Goal: Communication & Community: Share content

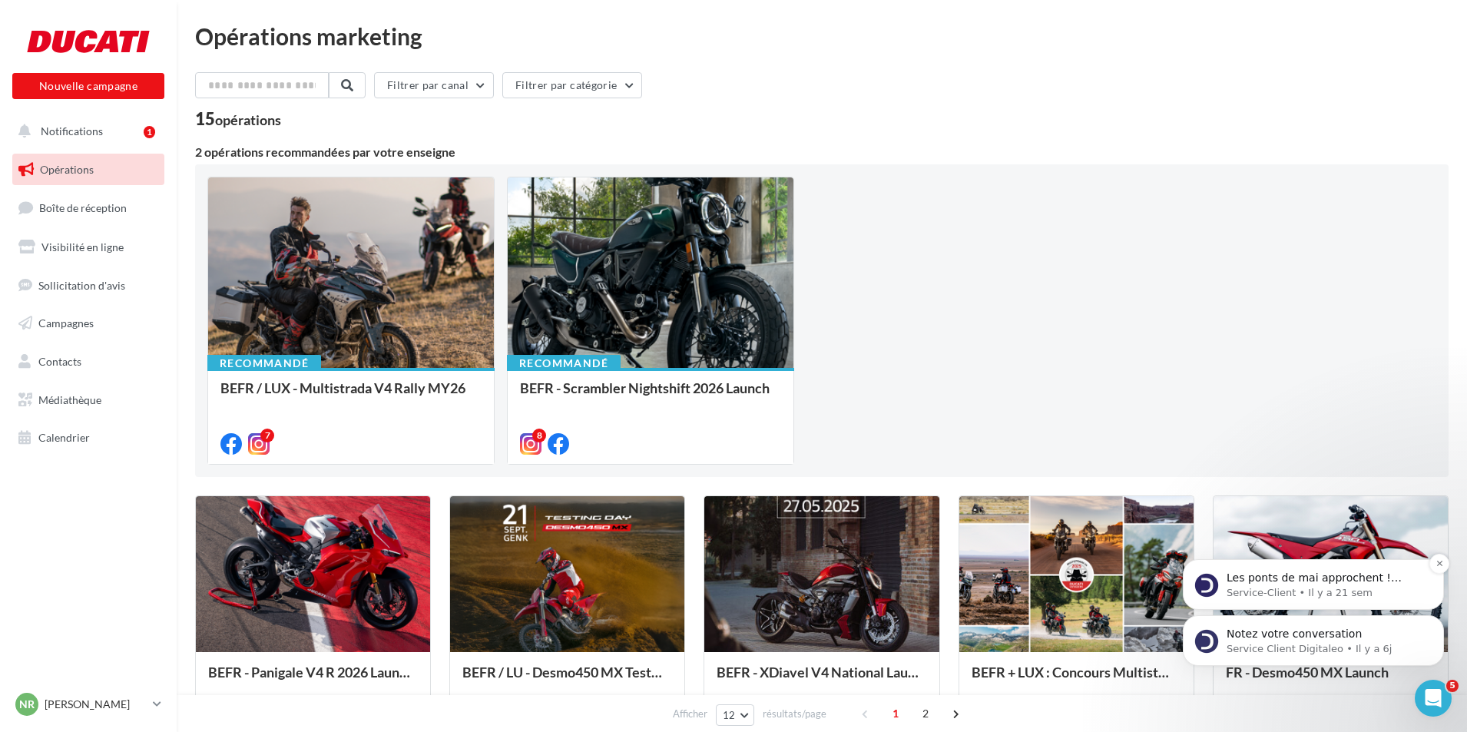
click at [1307, 586] on p "Service-Client • Il y a 21 sem" at bounding box center [1326, 593] width 198 height 14
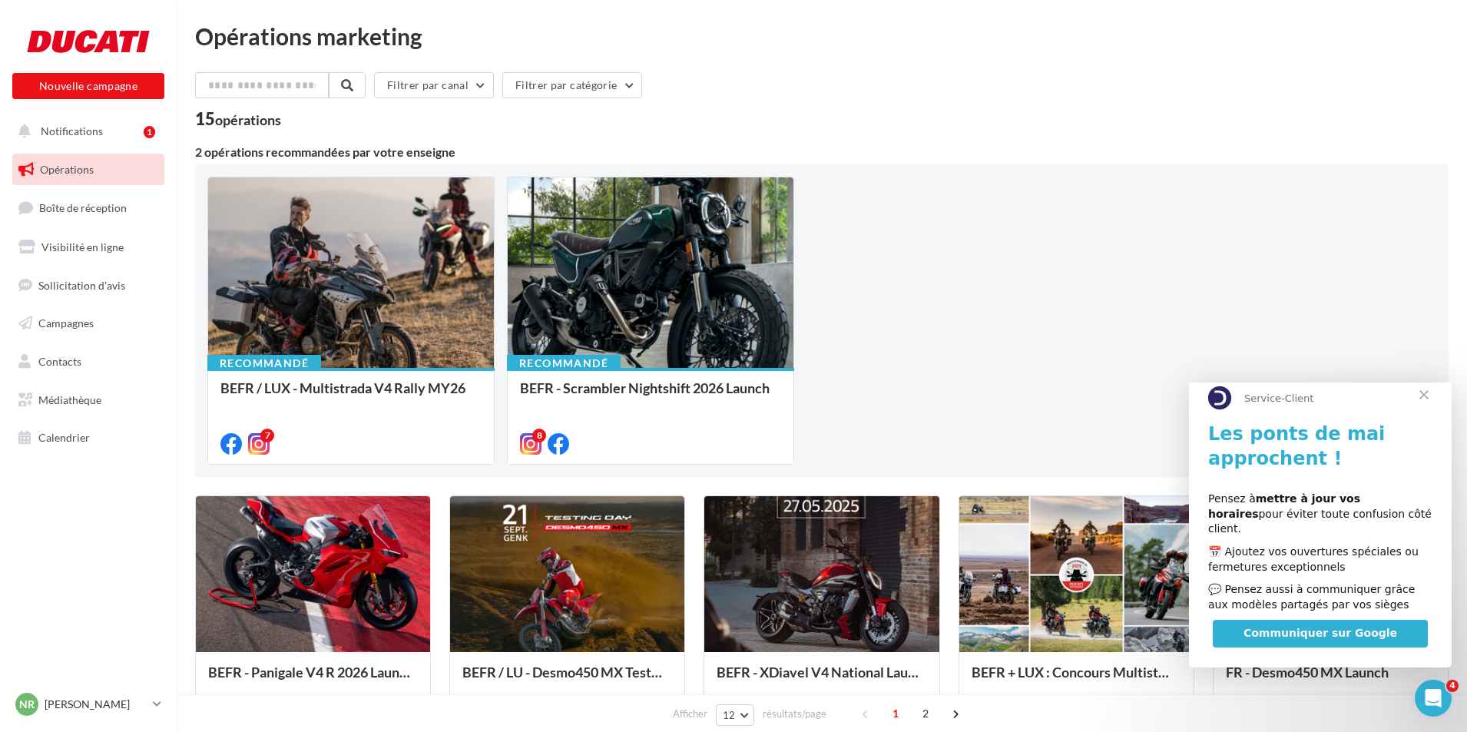
click at [1105, 323] on div "Recommandé BEFR / LUX - Multistrada V4 Rally MY26 Launch Multistrada V4 Rally: …" at bounding box center [821, 321] width 1229 height 288
click at [1428, 406] on span "Fermer" at bounding box center [1424, 394] width 55 height 55
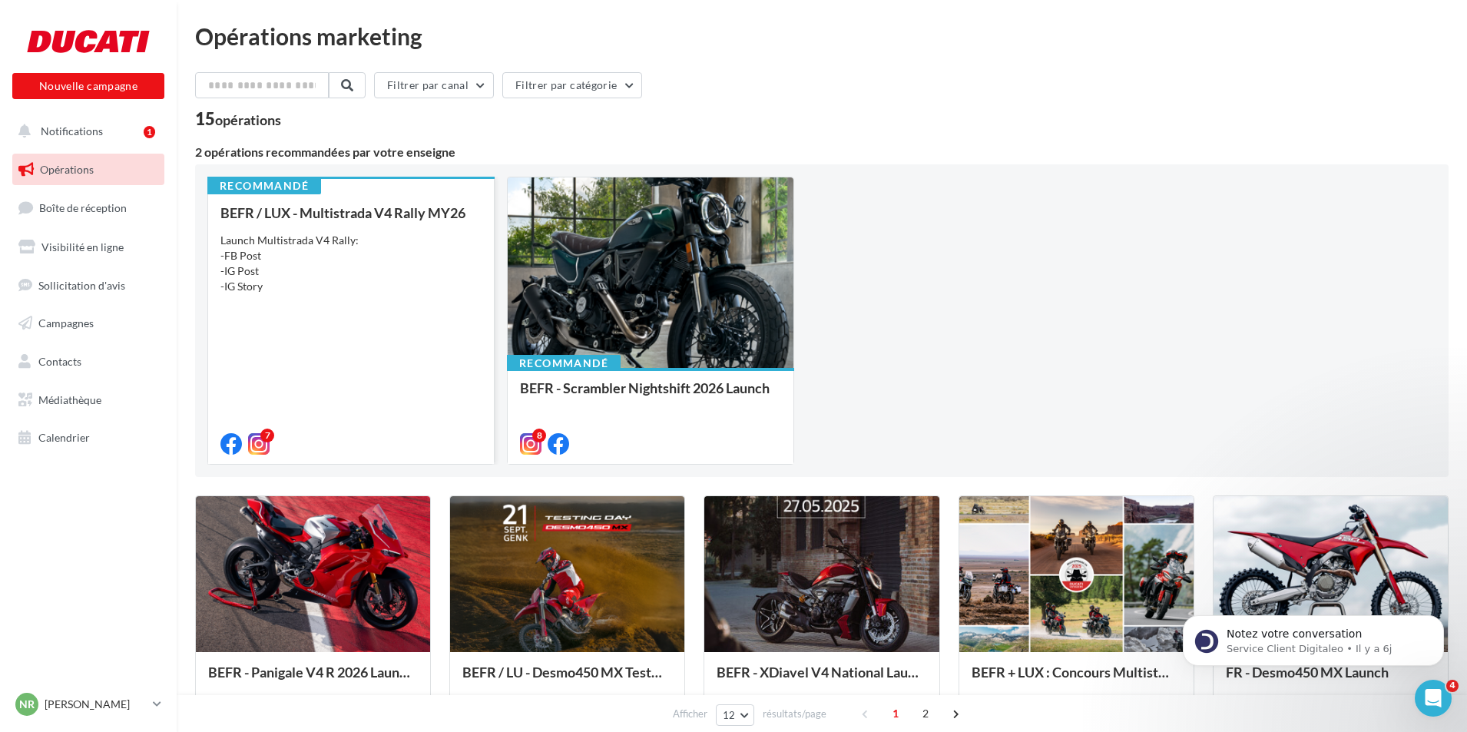
click at [403, 277] on div "Launch Multistrada V4 Rally: -FB Post -IG Post -IG Story" at bounding box center [350, 263] width 261 height 61
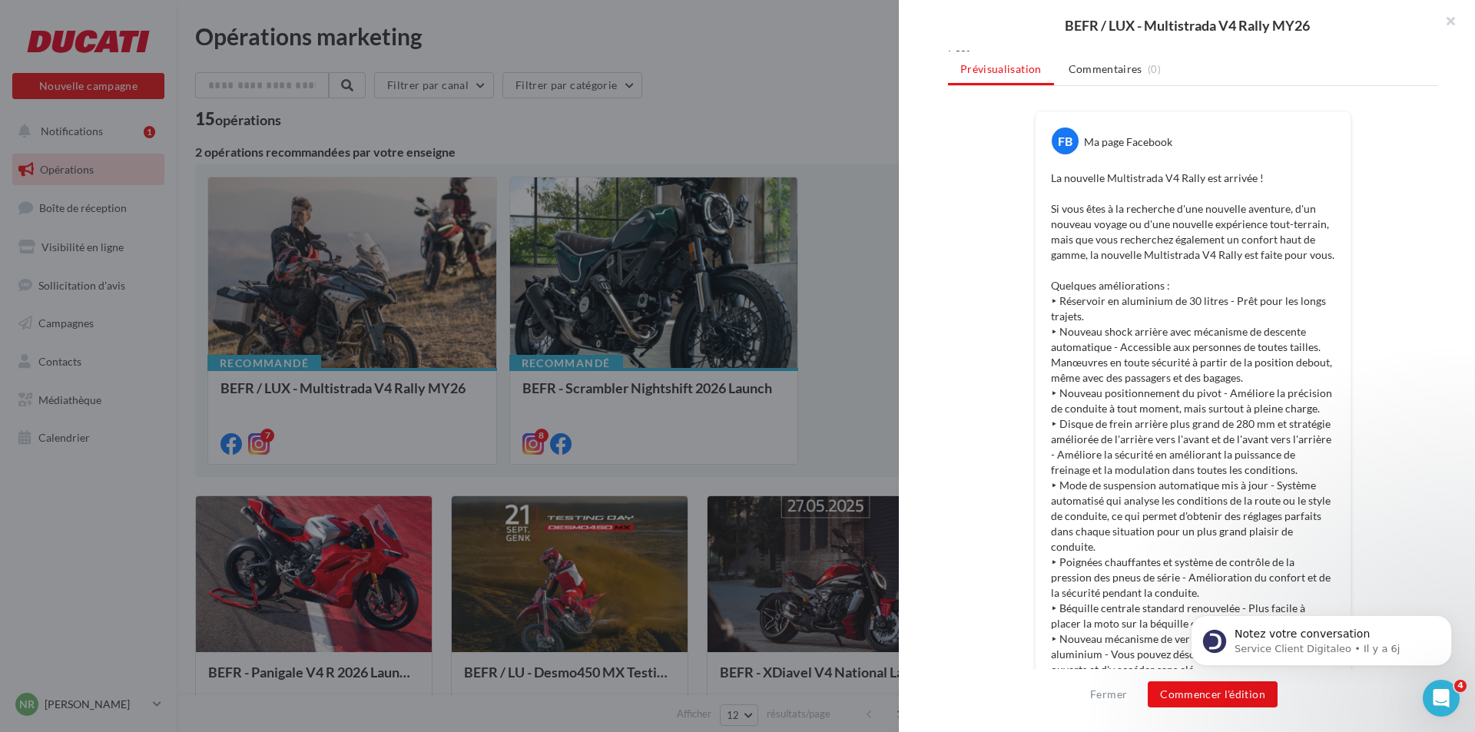
scroll to position [538, 0]
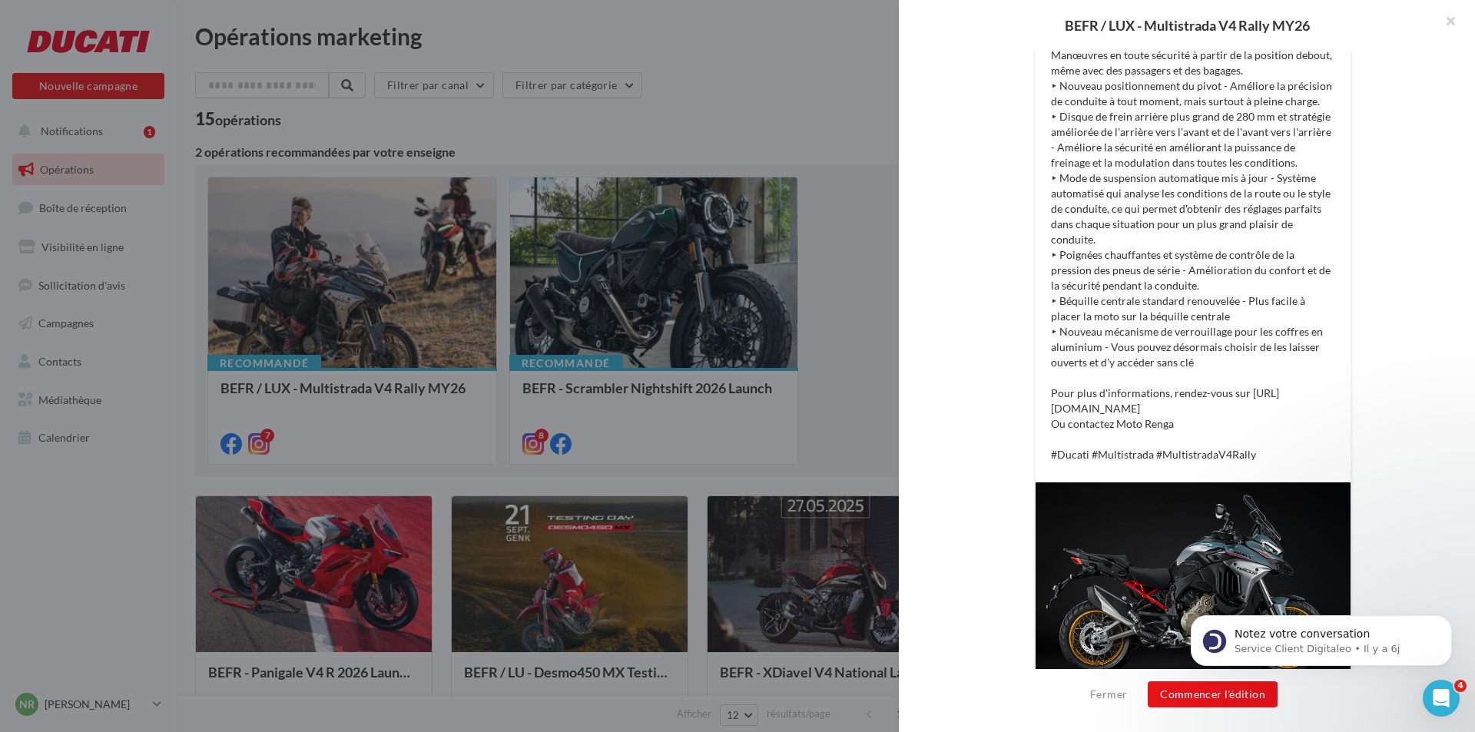
click at [1170, 426] on p "La nouvelle Multistrada V4 Rally est arrivée ! Si vous êtes à la recherche d'un…" at bounding box center [1193, 162] width 284 height 599
click at [1168, 422] on p "La nouvelle Multistrada V4 Rally est arrivée ! Si vous êtes à la recherche d'un…" at bounding box center [1193, 162] width 284 height 599
click at [1178, 696] on button "Commencer l'édition" at bounding box center [1213, 694] width 130 height 26
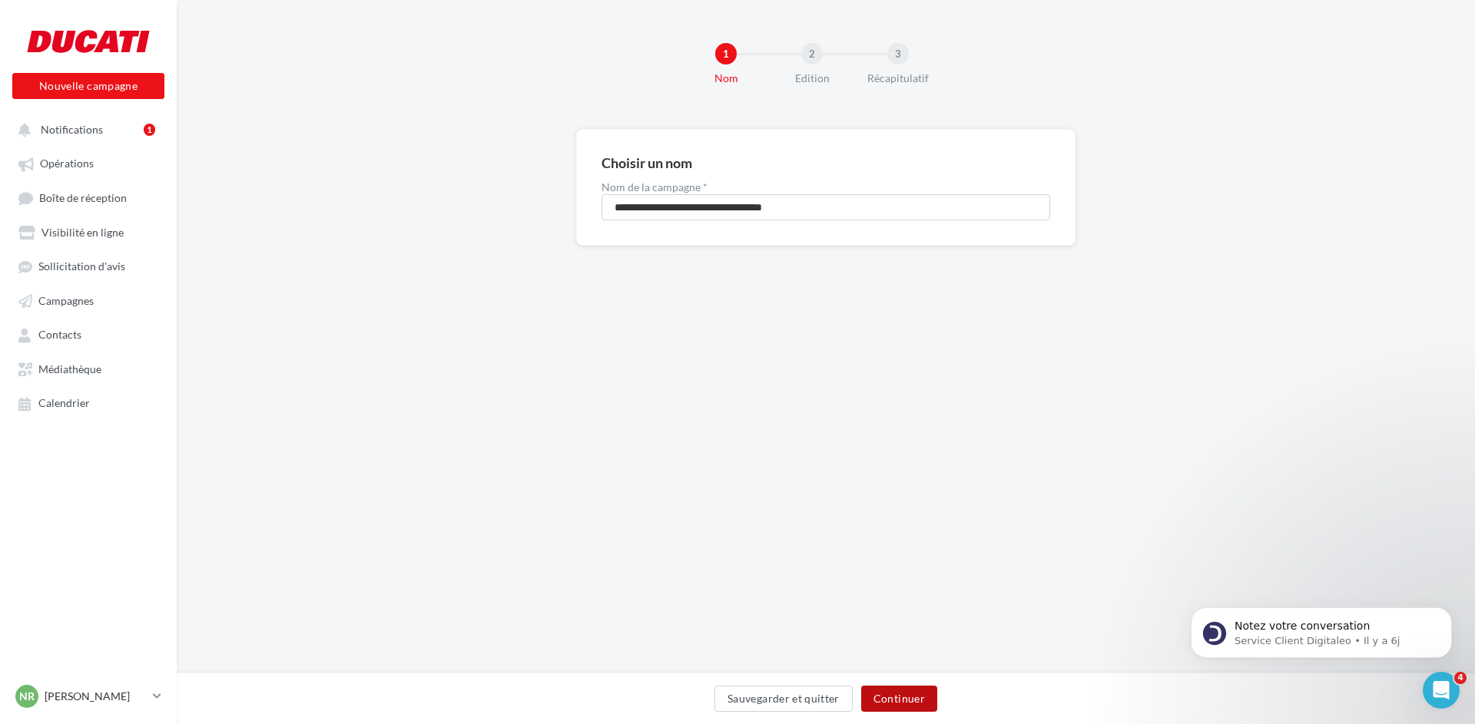
click at [897, 703] on button "Continuer" at bounding box center [899, 699] width 76 height 26
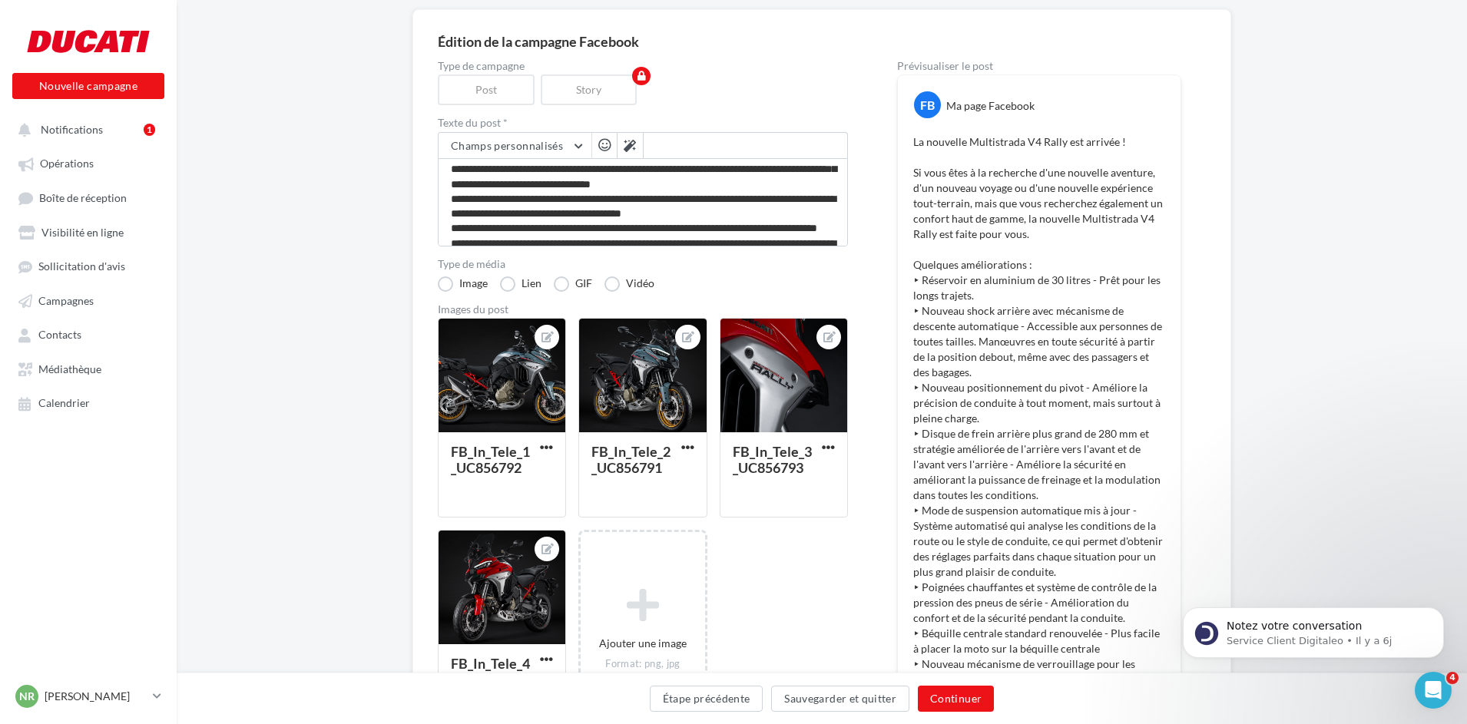
scroll to position [384, 0]
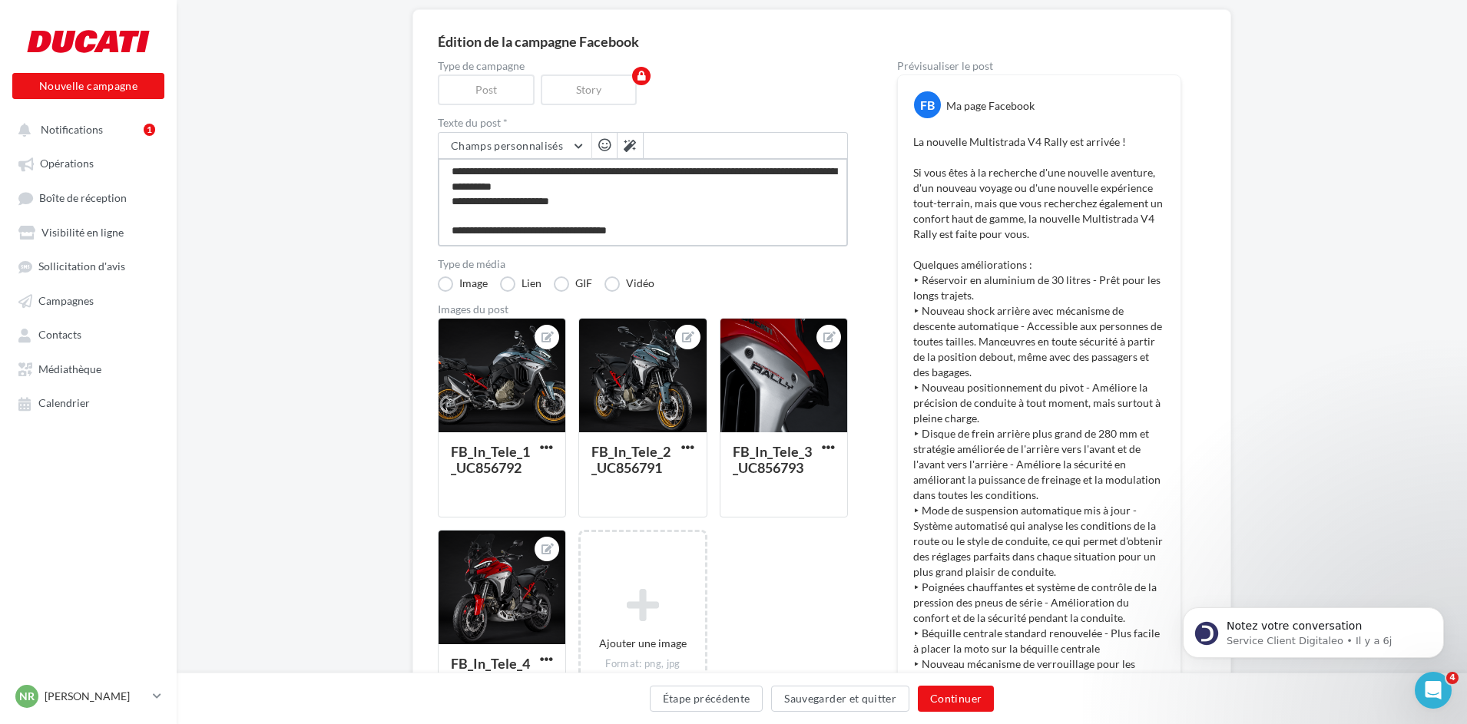
click at [575, 211] on textarea at bounding box center [643, 202] width 410 height 88
click at [589, 204] on textarea at bounding box center [643, 202] width 410 height 88
type textarea "**********"
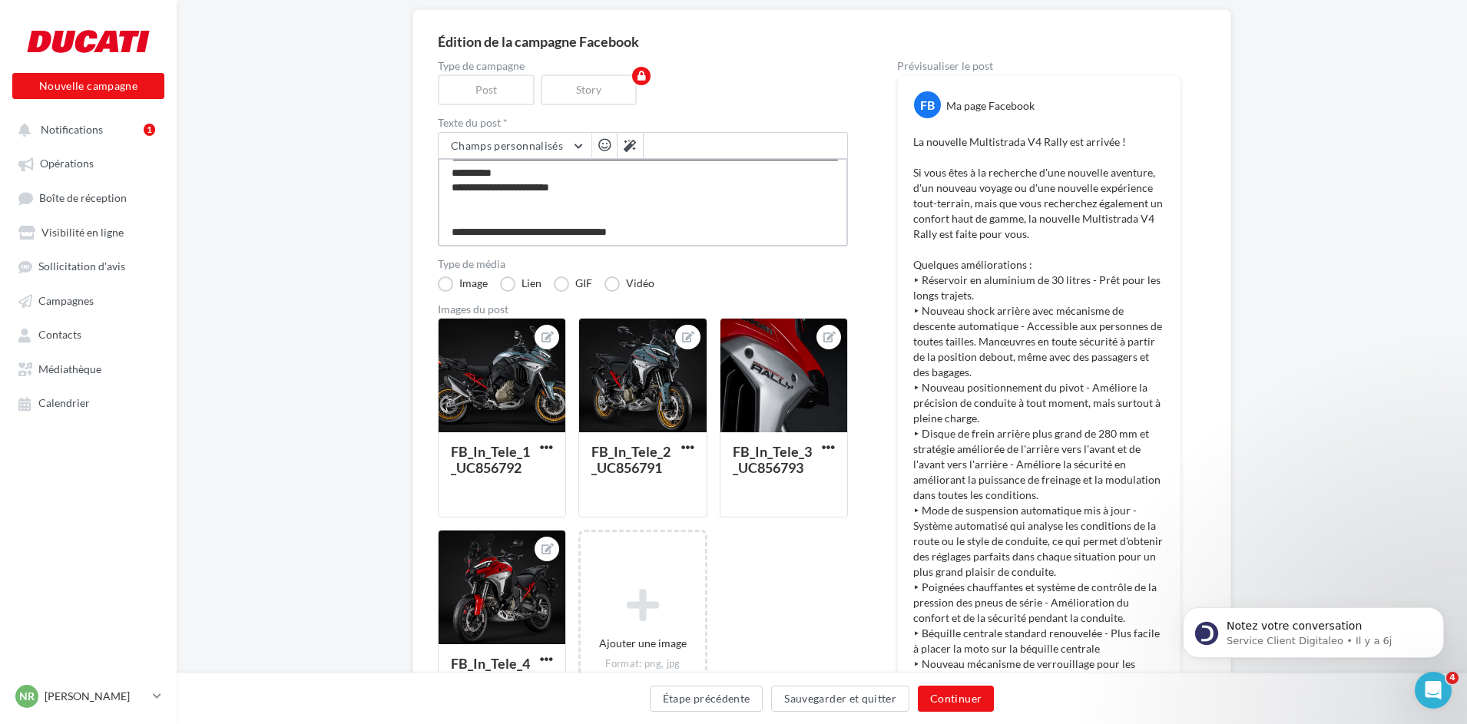
type textarea "**********"
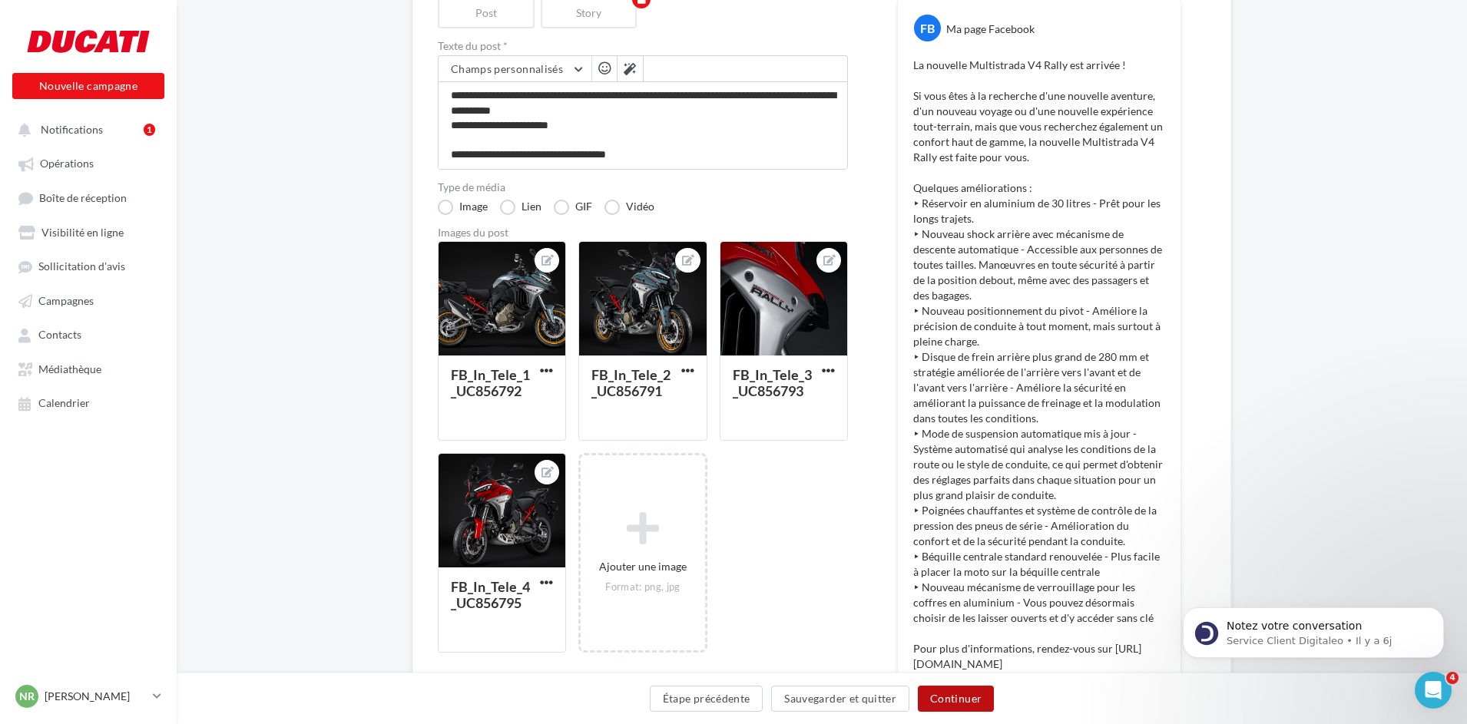
scroll to position [384, 0]
click at [956, 699] on button "Continuer" at bounding box center [956, 699] width 76 height 26
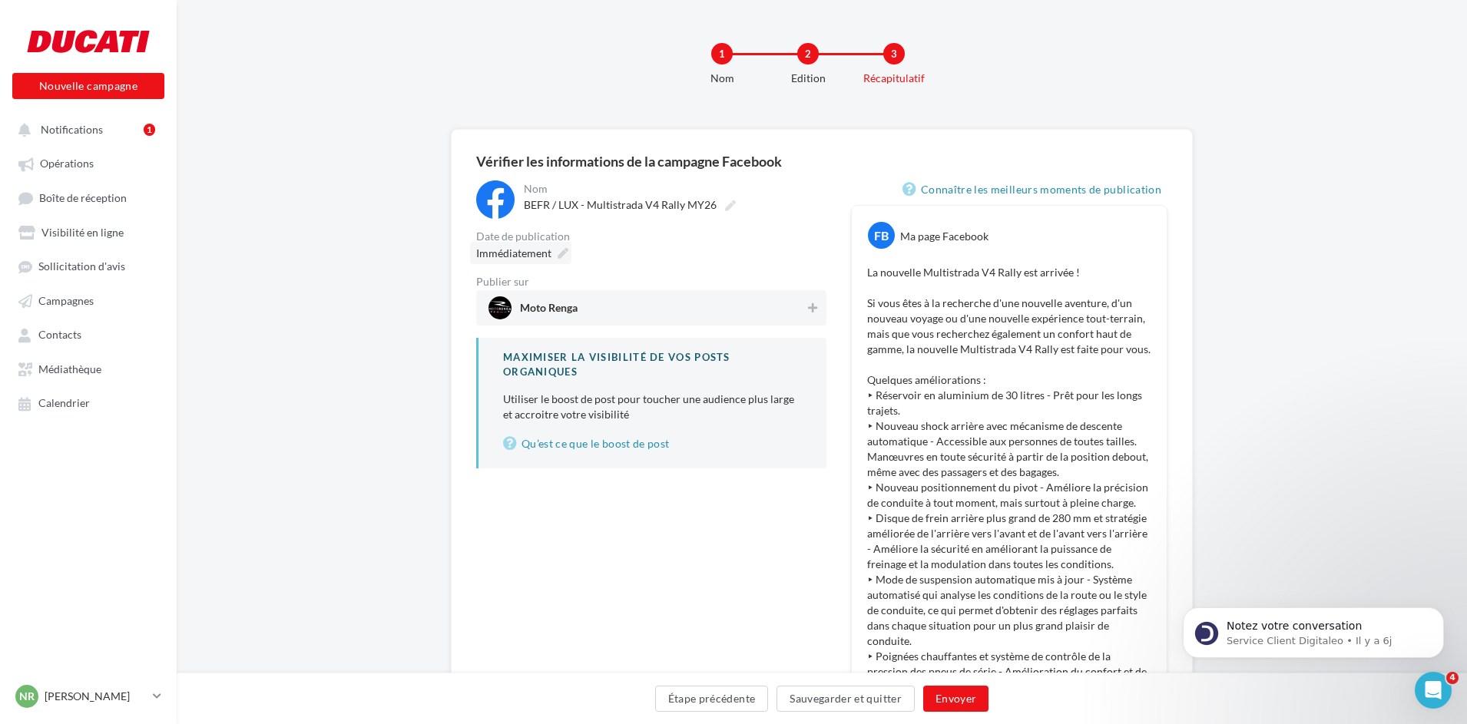
click at [529, 253] on span "Immédiatement" at bounding box center [513, 253] width 75 height 13
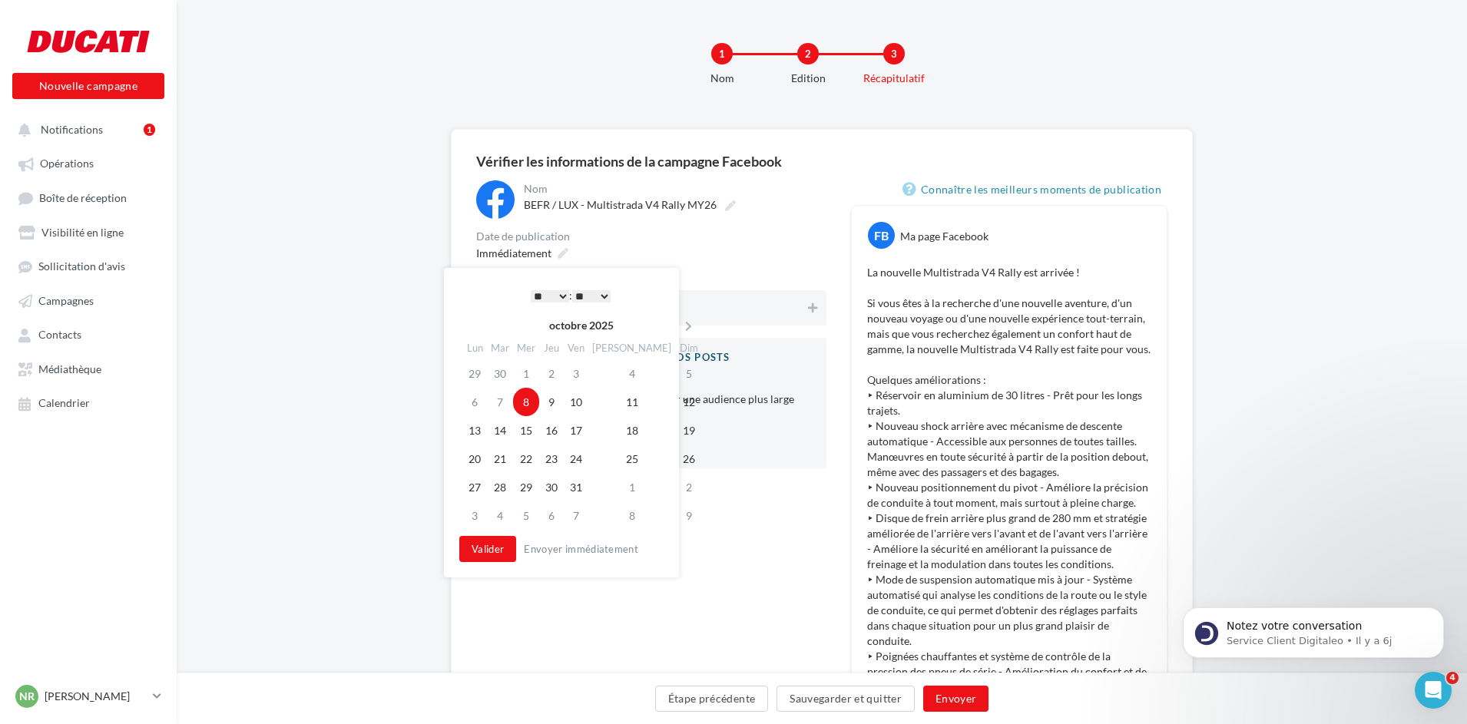
click at [529, 406] on td "8" at bounding box center [526, 402] width 26 height 28
click at [552, 295] on select "* * * * * * * * * * ** ** ** ** ** ** ** ** ** ** ** ** ** **" at bounding box center [550, 296] width 38 height 12
click at [497, 557] on button "Valider" at bounding box center [487, 549] width 57 height 26
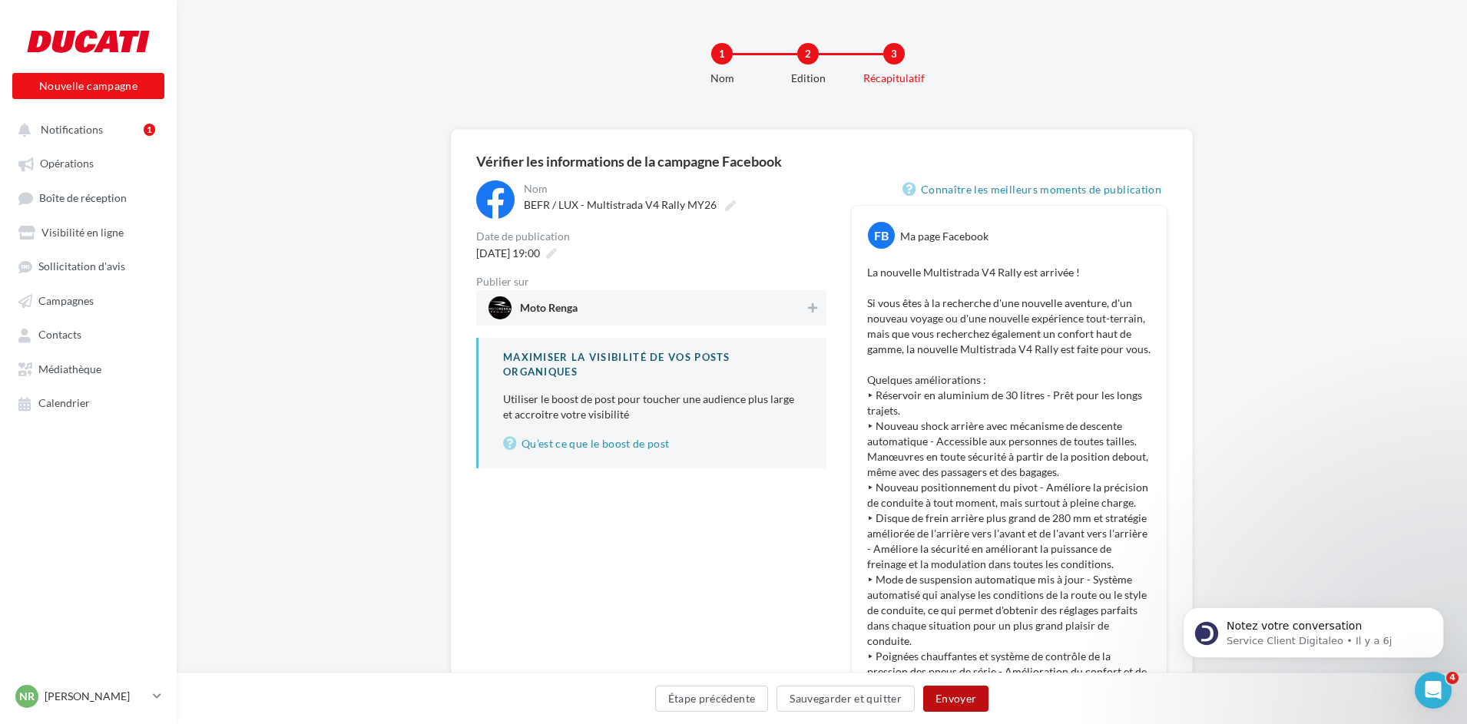
click at [953, 695] on button "Envoyer" at bounding box center [955, 699] width 65 height 26
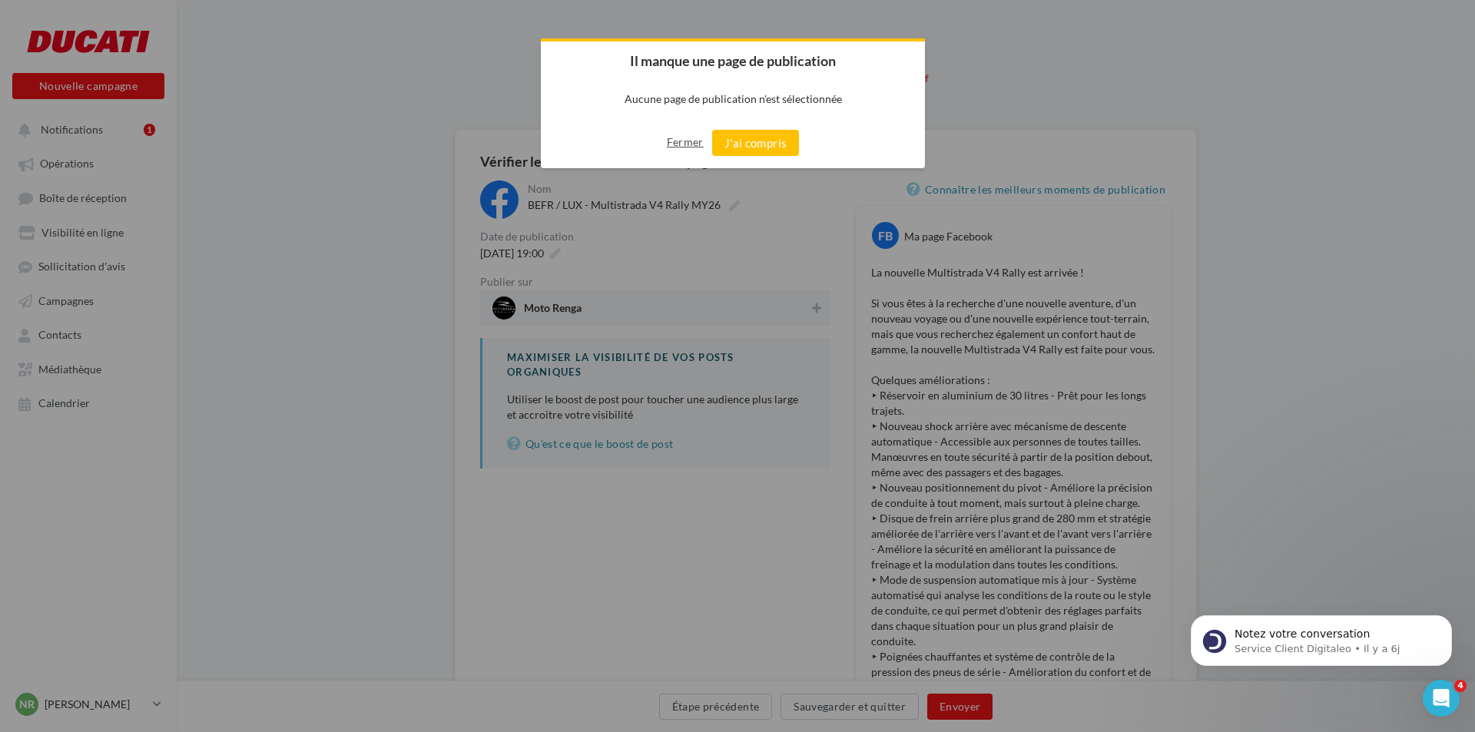
click at [694, 145] on button "Fermer" at bounding box center [685, 142] width 37 height 25
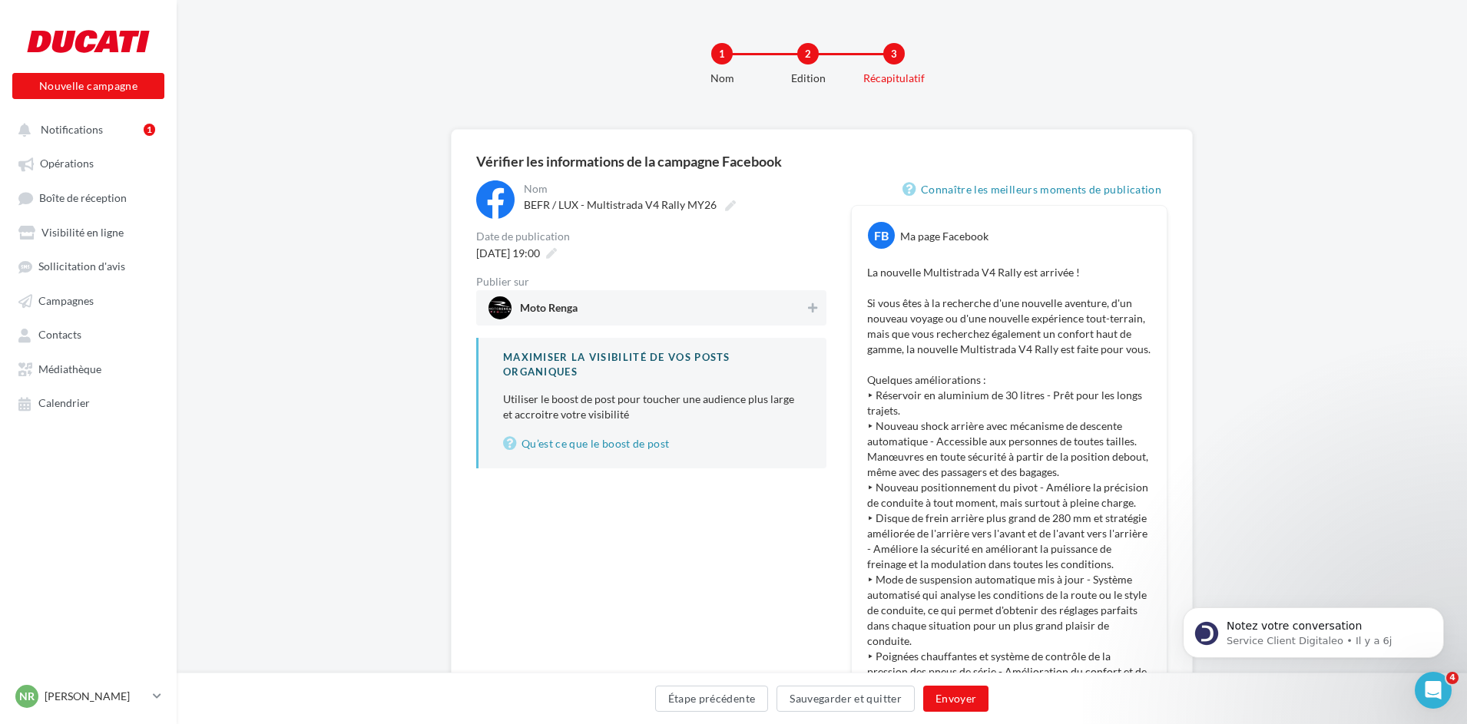
click at [799, 305] on span "Moto Renga" at bounding box center [647, 308] width 316 height 23
click at [959, 696] on button "Envoyer" at bounding box center [955, 699] width 65 height 26
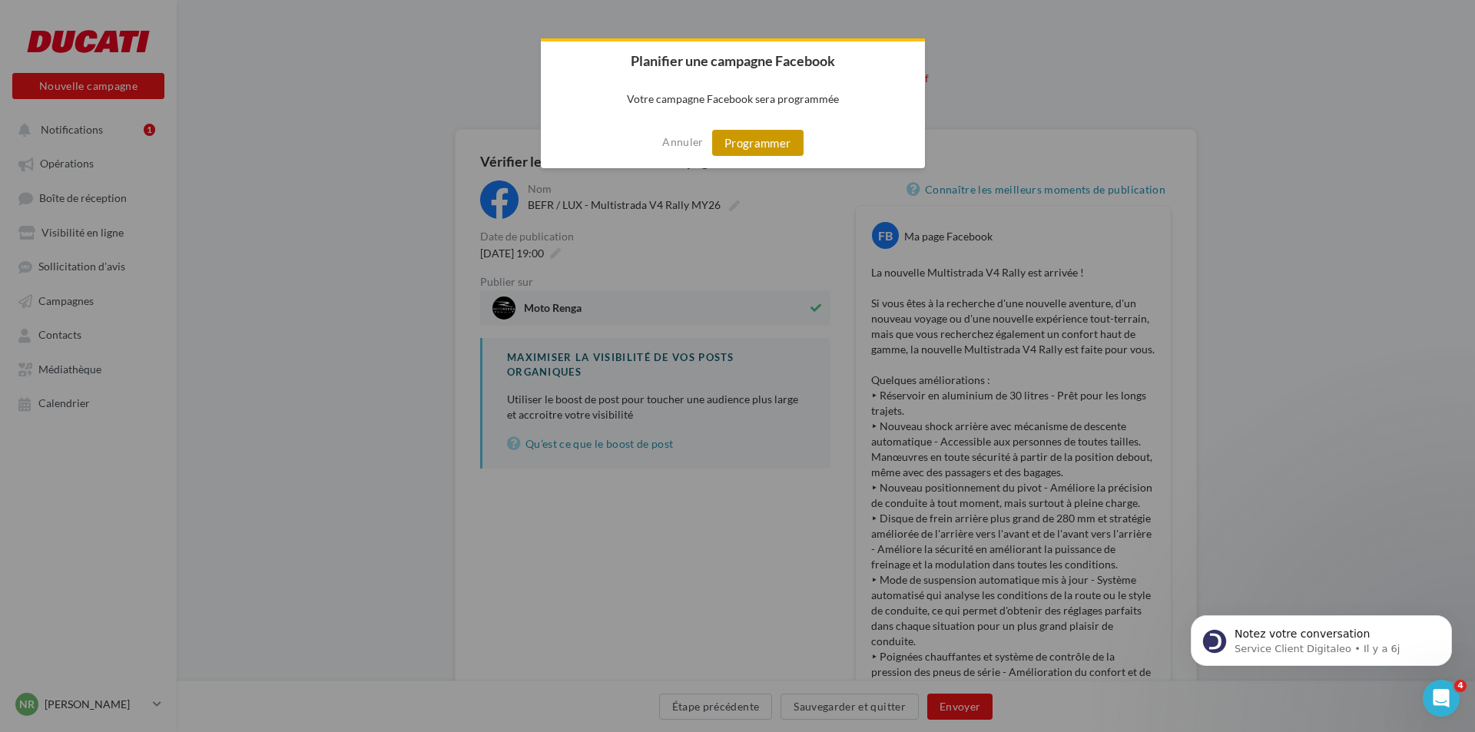
click at [760, 145] on button "Programmer" at bounding box center [757, 143] width 91 height 26
